Goal: Task Accomplishment & Management: Complete application form

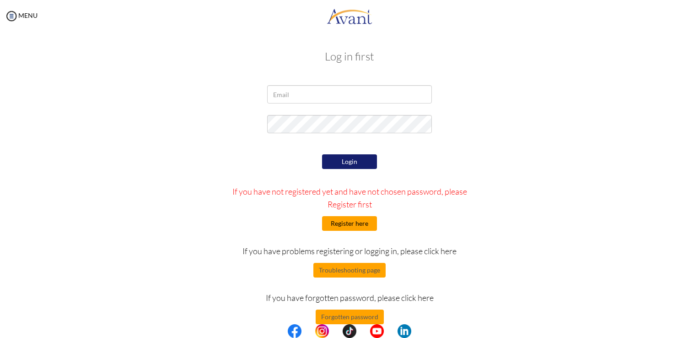
click at [359, 224] on button "Register here" at bounding box center [349, 223] width 55 height 15
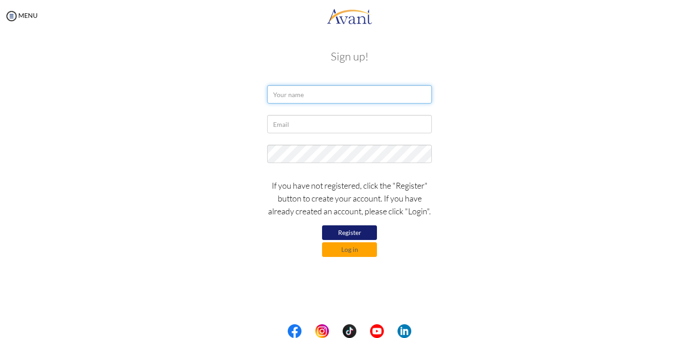
click at [311, 92] on input "text" at bounding box center [349, 94] width 165 height 18
type input "a"
type input "Allianna Amor"
drag, startPoint x: 331, startPoint y: 98, endPoint x: 92, endPoint y: 111, distance: 240.1
click at [92, 111] on form "Allianna Amor If you have not registered, click the "Register" button to create…" at bounding box center [350, 171] width 522 height 172
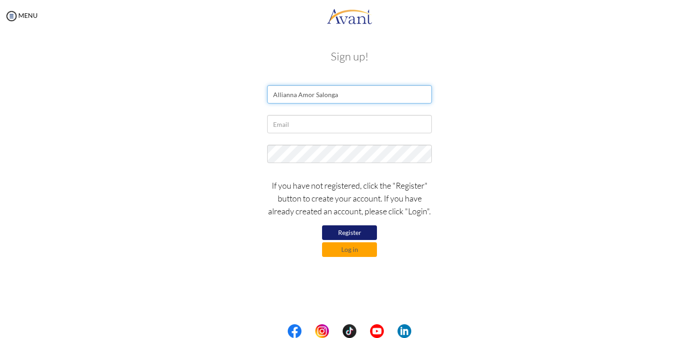
type input "Allianna Amor Salonga"
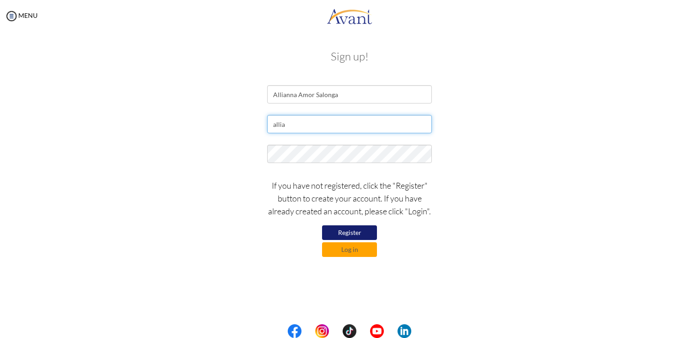
type input "[EMAIL_ADDRESS][DOMAIN_NAME]"
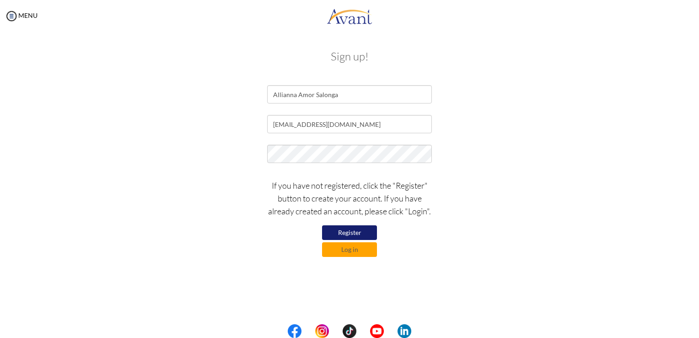
click at [367, 224] on div "If you have not registered, click the "Register" button to create your account.…" at bounding box center [349, 215] width 178 height 82
click at [363, 230] on button "Register" at bounding box center [349, 232] width 55 height 15
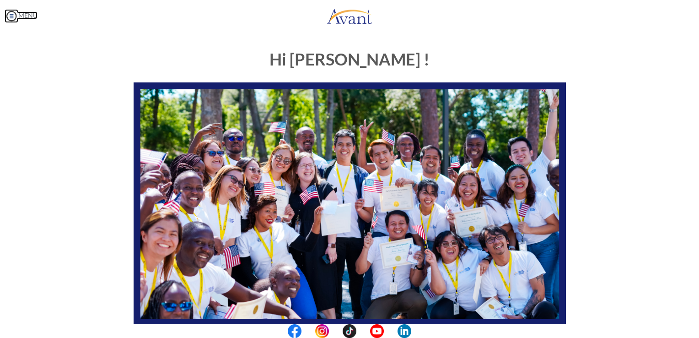
click at [12, 10] on img at bounding box center [12, 16] width 14 height 14
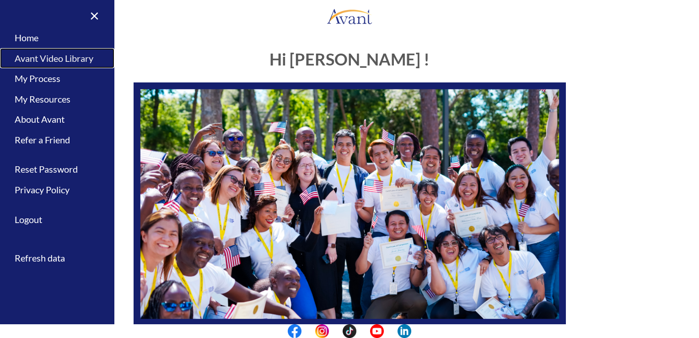
click at [72, 54] on link "Avant Video Library" at bounding box center [57, 58] width 114 height 21
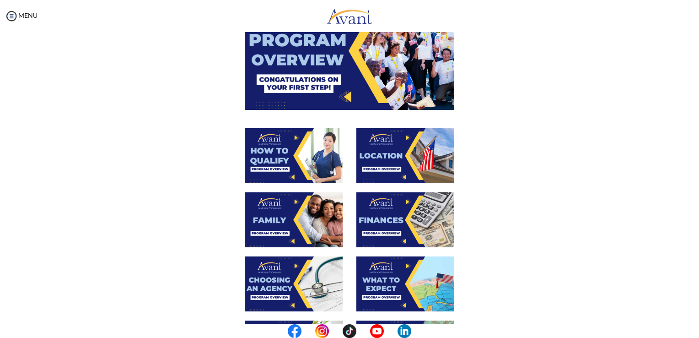
scroll to position [59, 0]
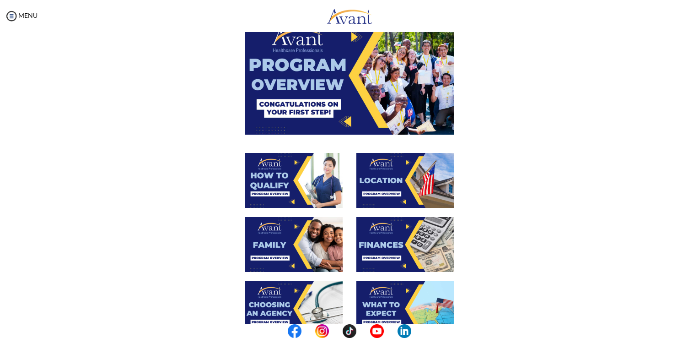
click at [286, 189] on img at bounding box center [294, 180] width 98 height 55
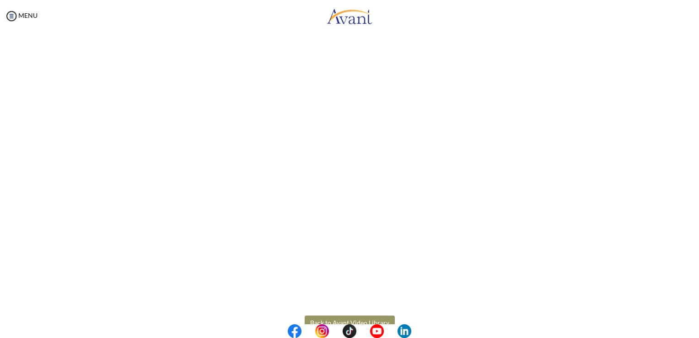
scroll to position [112, 0]
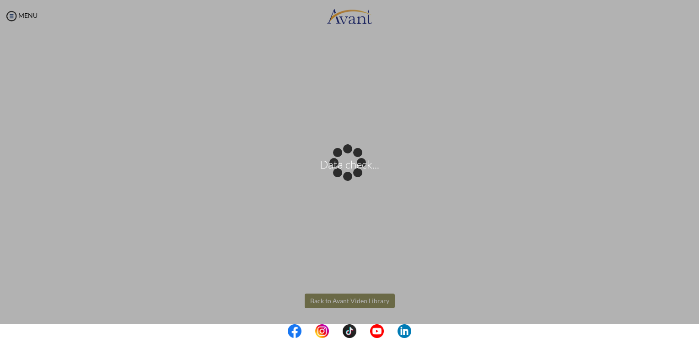
click at [370, 297] on body "Data check... Maintenance break. Please come back in 2 hours. MENU My Status Wh…" at bounding box center [349, 169] width 699 height 338
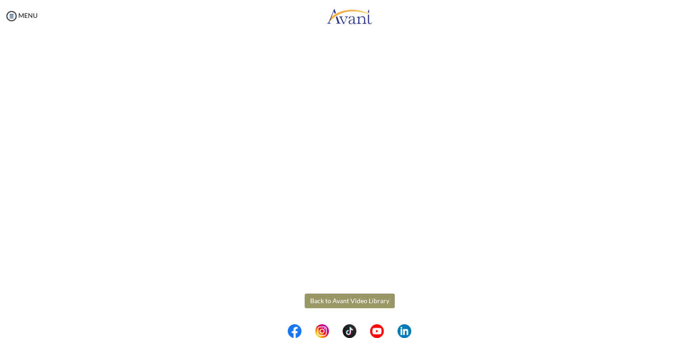
click at [344, 297] on button "Back to Avant Video Library" at bounding box center [350, 300] width 90 height 15
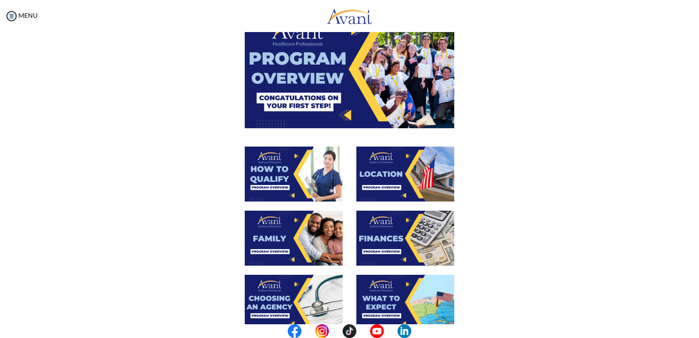
scroll to position [66, 0]
click at [385, 171] on img at bounding box center [405, 173] width 98 height 55
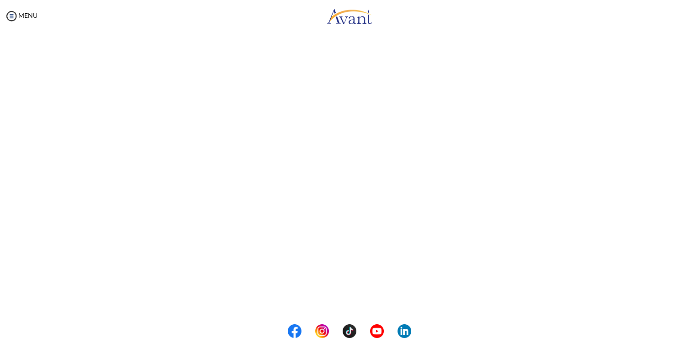
scroll to position [112, 0]
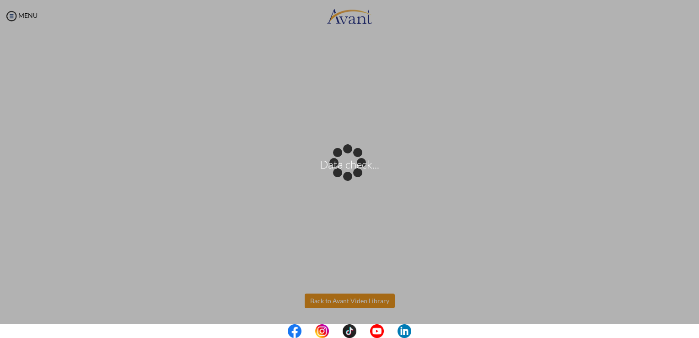
click at [312, 297] on body "Data check... Maintenance break. Please come back in 2 hours. MENU My Status Wh…" at bounding box center [349, 169] width 699 height 338
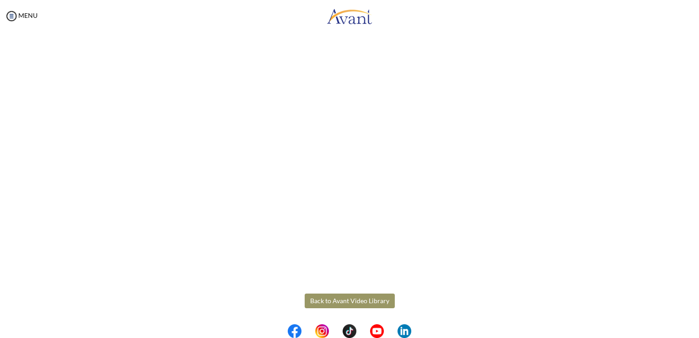
click at [342, 298] on button "Back to Avant Video Library" at bounding box center [350, 300] width 90 height 15
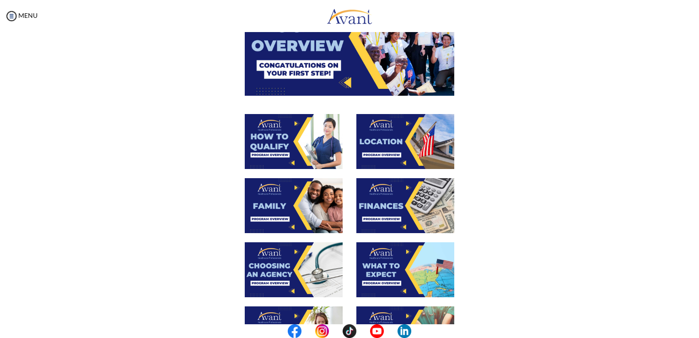
scroll to position [98, 0]
click at [395, 217] on img at bounding box center [405, 205] width 98 height 55
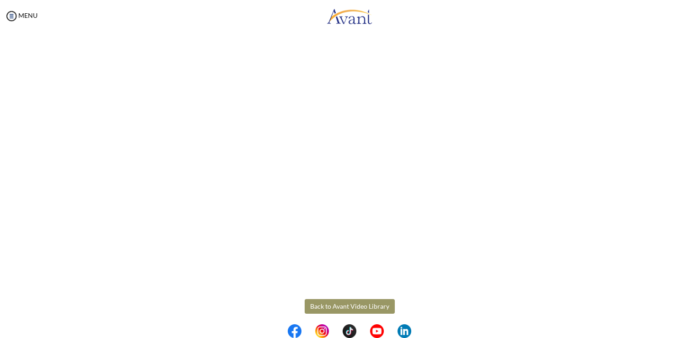
scroll to position [112, 0]
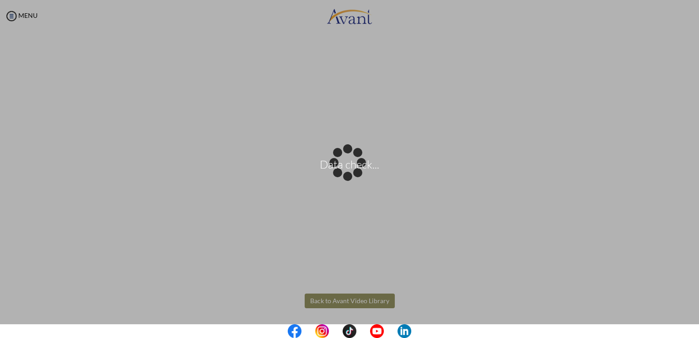
click at [361, 306] on body "Data check... Maintenance break. Please come back in 2 hours. MENU My Status Wh…" at bounding box center [349, 169] width 699 height 338
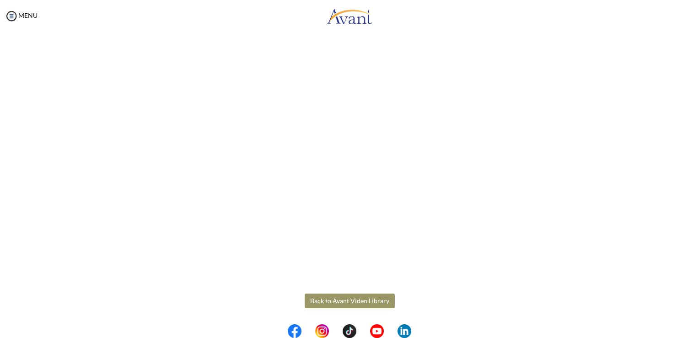
click at [351, 297] on button "Back to Avant Video Library" at bounding box center [350, 300] width 90 height 15
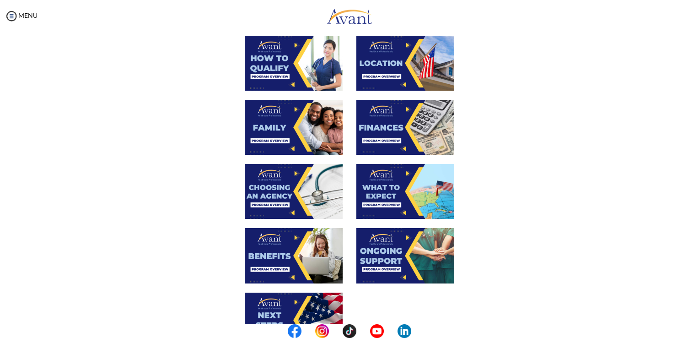
scroll to position [177, 0]
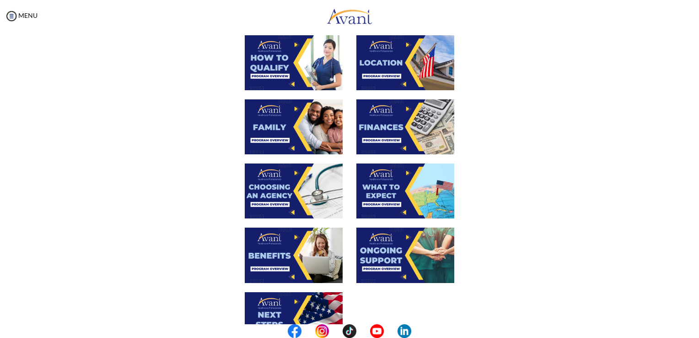
click at [296, 208] on img at bounding box center [294, 190] width 98 height 55
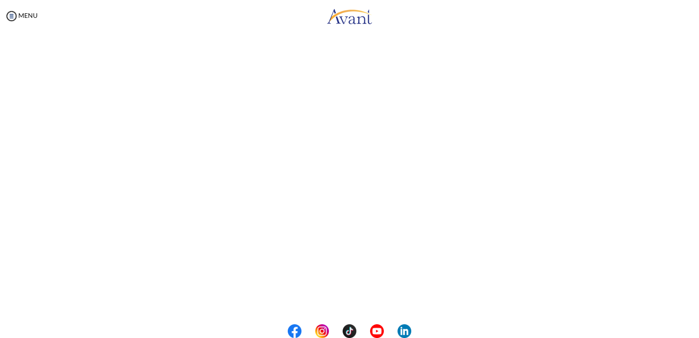
scroll to position [113, 0]
